Goal: Transaction & Acquisition: Subscribe to service/newsletter

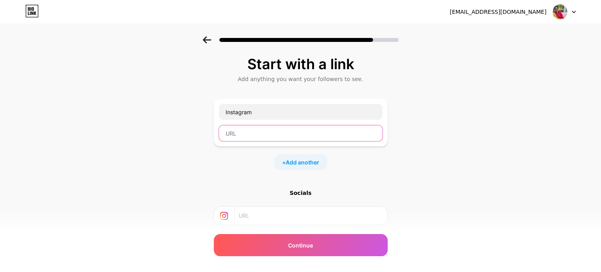
paste input "[URL][DOMAIN_NAME][DOMAIN_NAME][PERSON_NAME]"
type input "[URL][DOMAIN_NAME][DOMAIN_NAME][PERSON_NAME]"
drag, startPoint x: 344, startPoint y: 133, endPoint x: 210, endPoint y: 132, distance: 133.6
click at [210, 132] on div "Start with a link Add anything you want your followers to see. Instagram [URL][…" at bounding box center [300, 175] width 601 height 278
click at [254, 215] on input "text" at bounding box center [311, 216] width 144 height 18
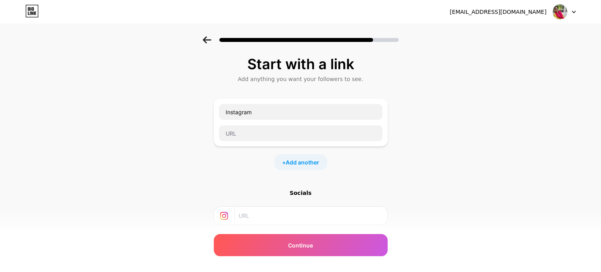
paste input "[URL][DOMAIN_NAME][DOMAIN_NAME][PERSON_NAME]"
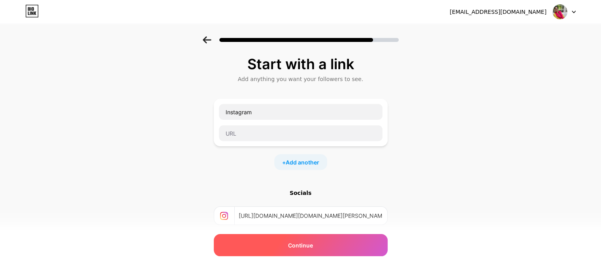
type input "[URL][DOMAIN_NAME][DOMAIN_NAME][PERSON_NAME]"
click at [275, 246] on div "Continue" at bounding box center [301, 245] width 174 height 22
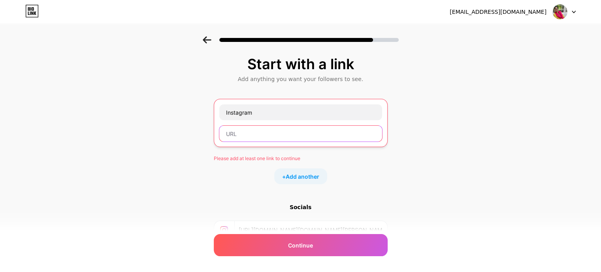
click at [285, 134] on input "text" at bounding box center [300, 134] width 163 height 16
paste input "[URL][DOMAIN_NAME][DOMAIN_NAME][PERSON_NAME]"
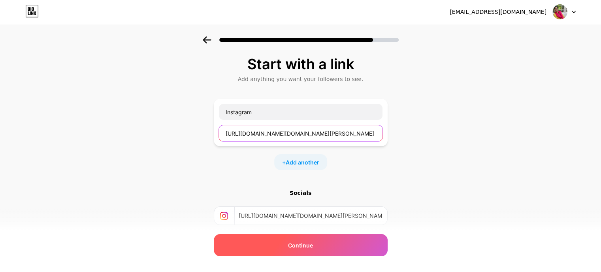
type input "[URL][DOMAIN_NAME][DOMAIN_NAME][PERSON_NAME]"
click at [306, 248] on span "Continue" at bounding box center [300, 245] width 25 height 8
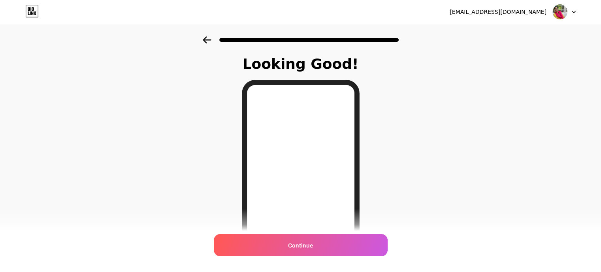
click at [306, 248] on span "Continue" at bounding box center [300, 245] width 25 height 8
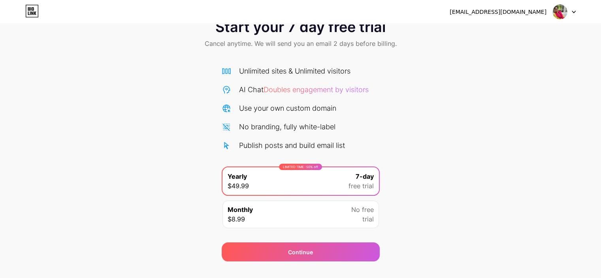
scroll to position [26, 0]
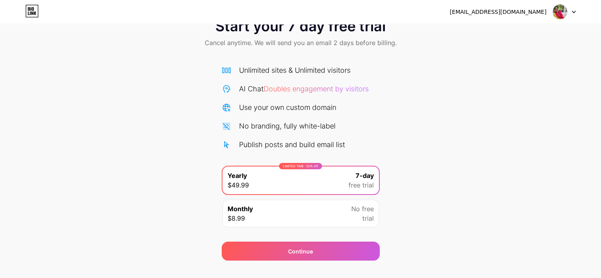
click at [334, 215] on div "Monthly $8.99 No free trial" at bounding box center [301, 214] width 157 height 28
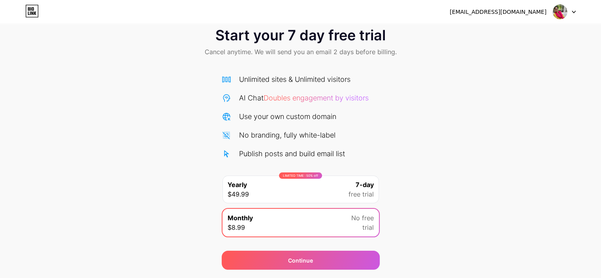
scroll to position [17, 0]
